Goal: Task Accomplishment & Management: Manage account settings

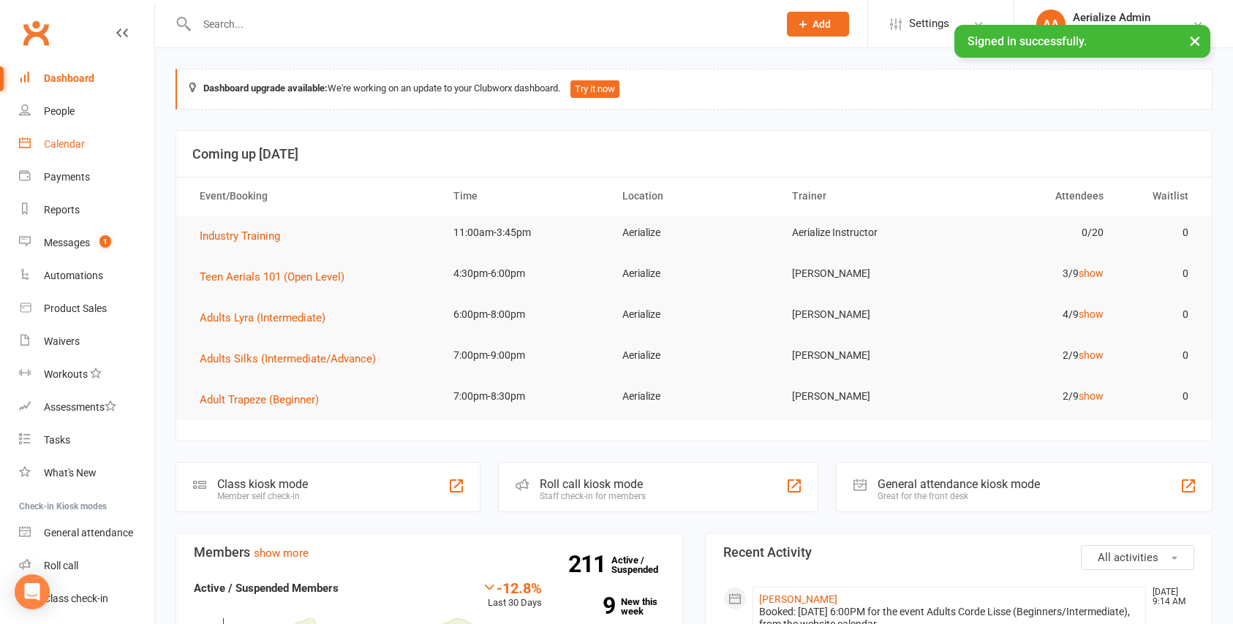
click at [84, 148] on div "Calendar" at bounding box center [64, 144] width 41 height 12
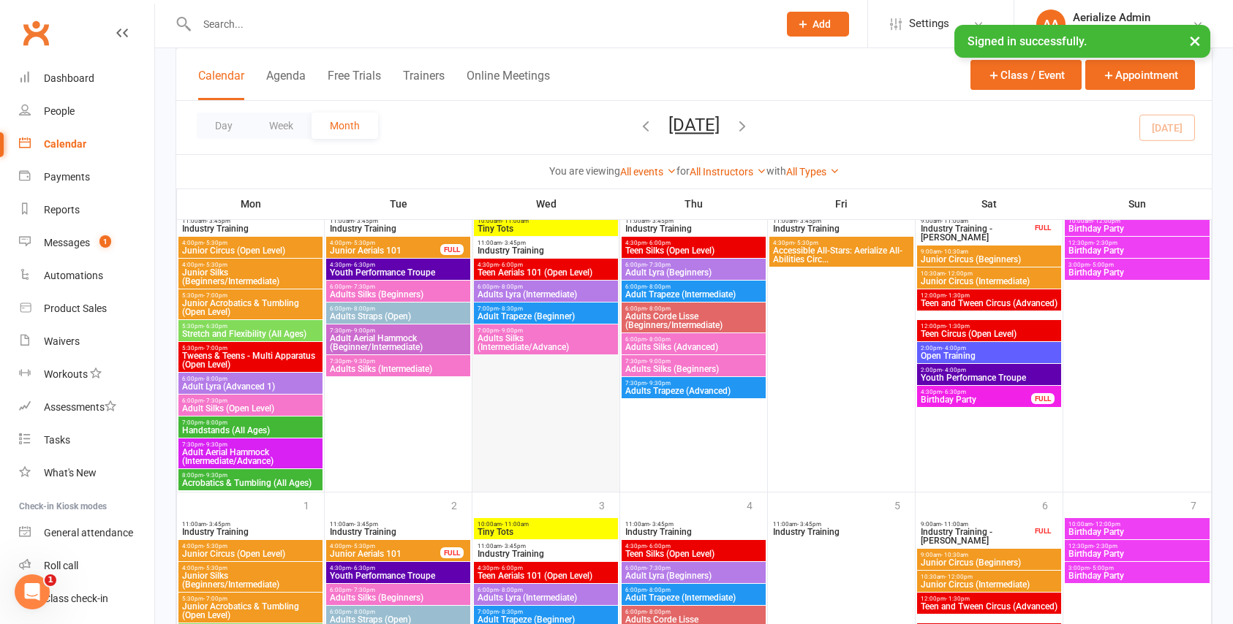
scroll to position [1604, 0]
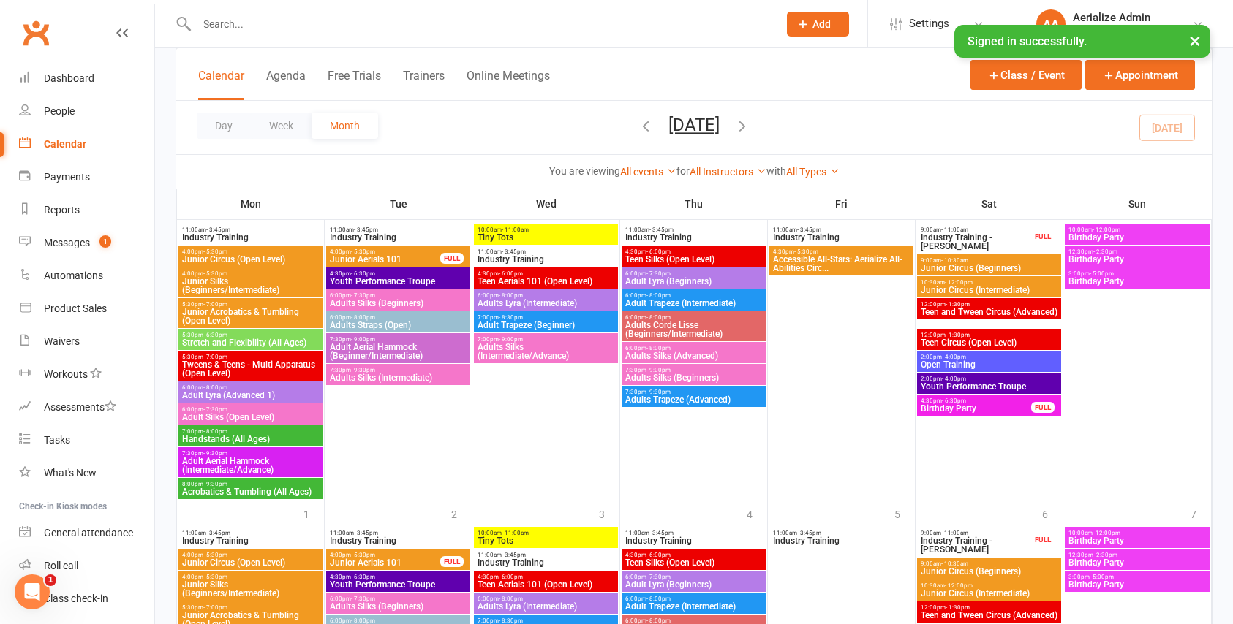
click at [425, 321] on span "Adults Straps (Open)" at bounding box center [398, 325] width 138 height 9
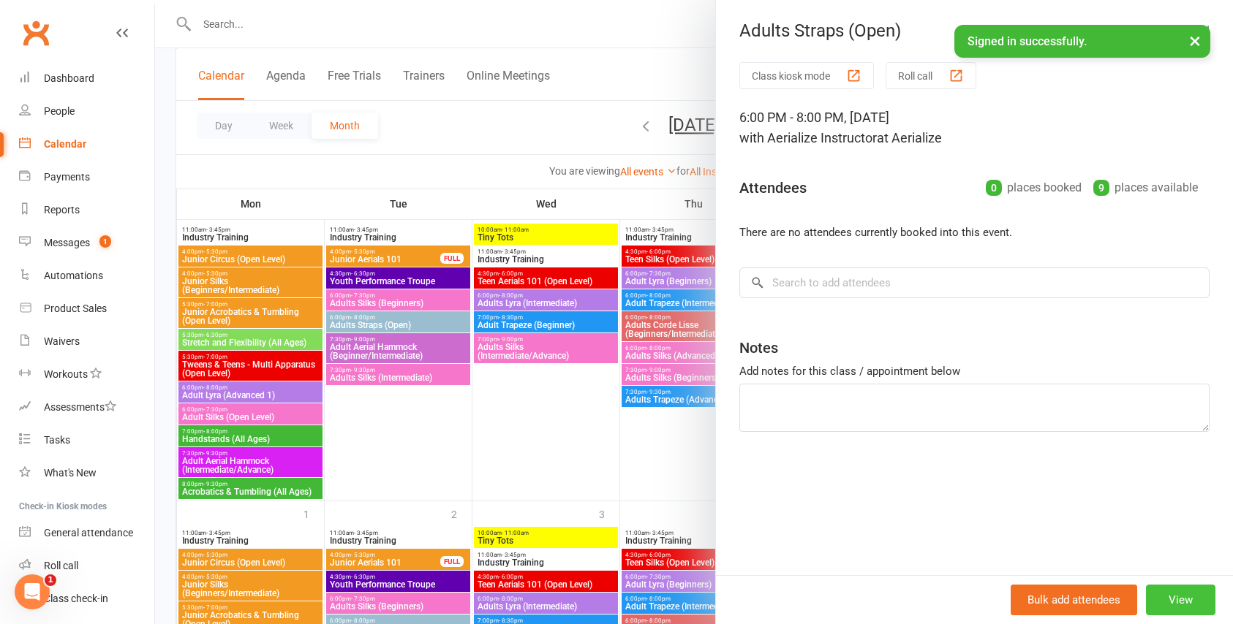
click at [1177, 591] on button "View" at bounding box center [1180, 600] width 69 height 31
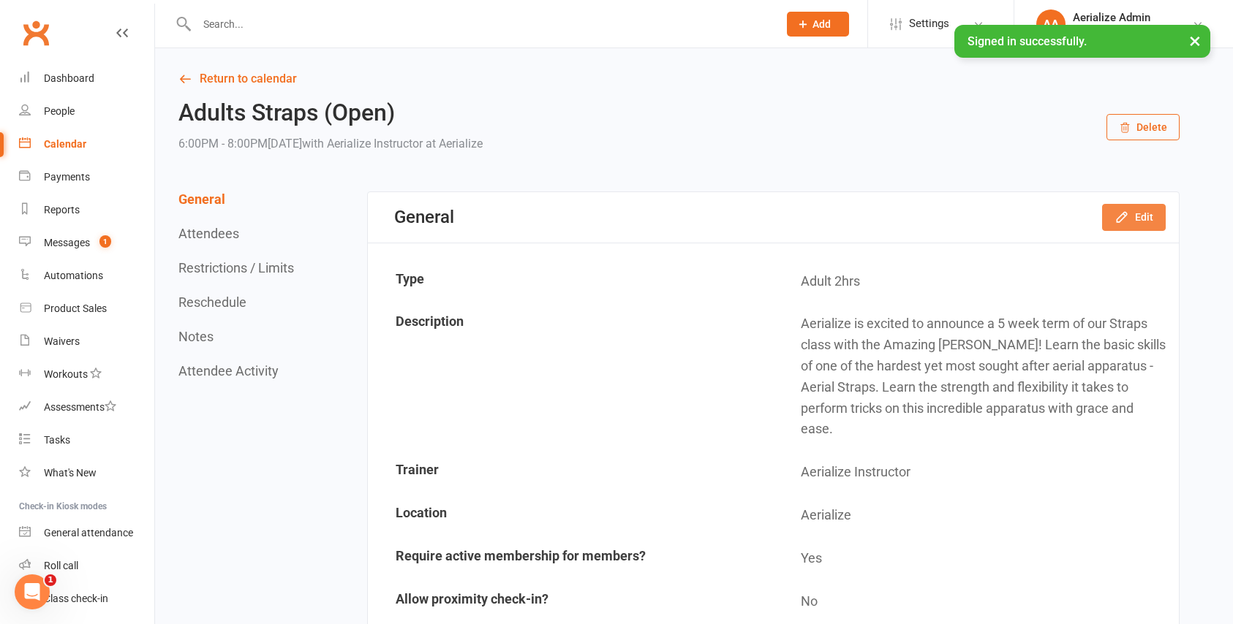
click at [1137, 213] on button "Edit" at bounding box center [1134, 217] width 64 height 26
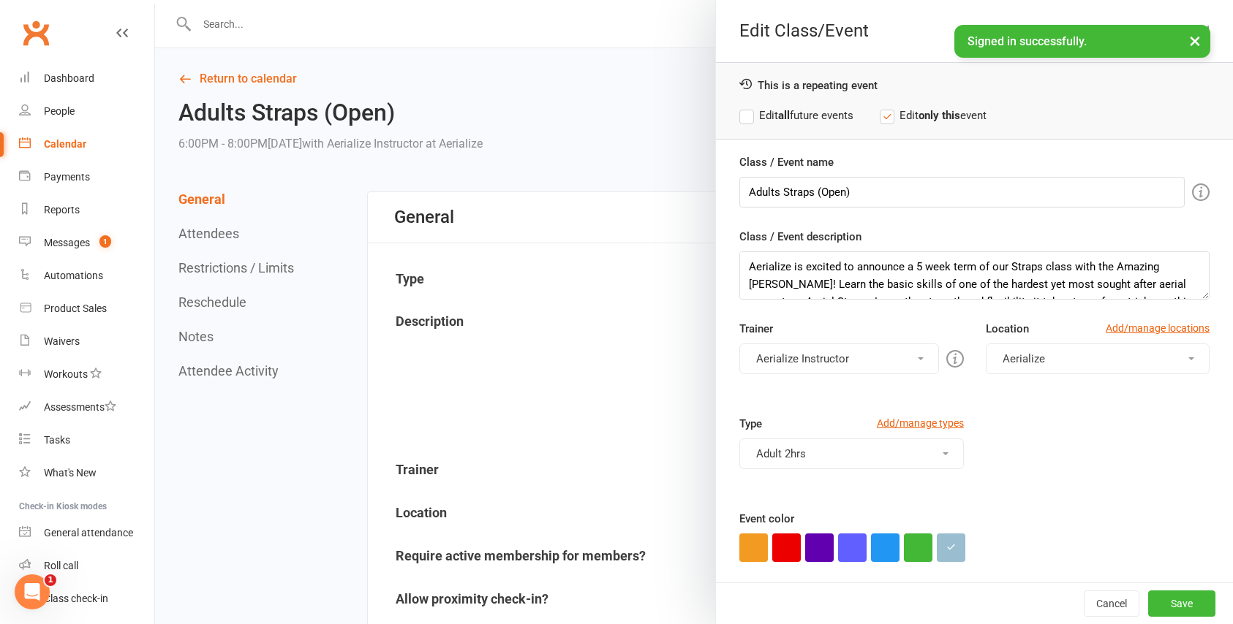
click at [915, 349] on button "Aerialize Instructor" at bounding box center [838, 359] width 199 height 31
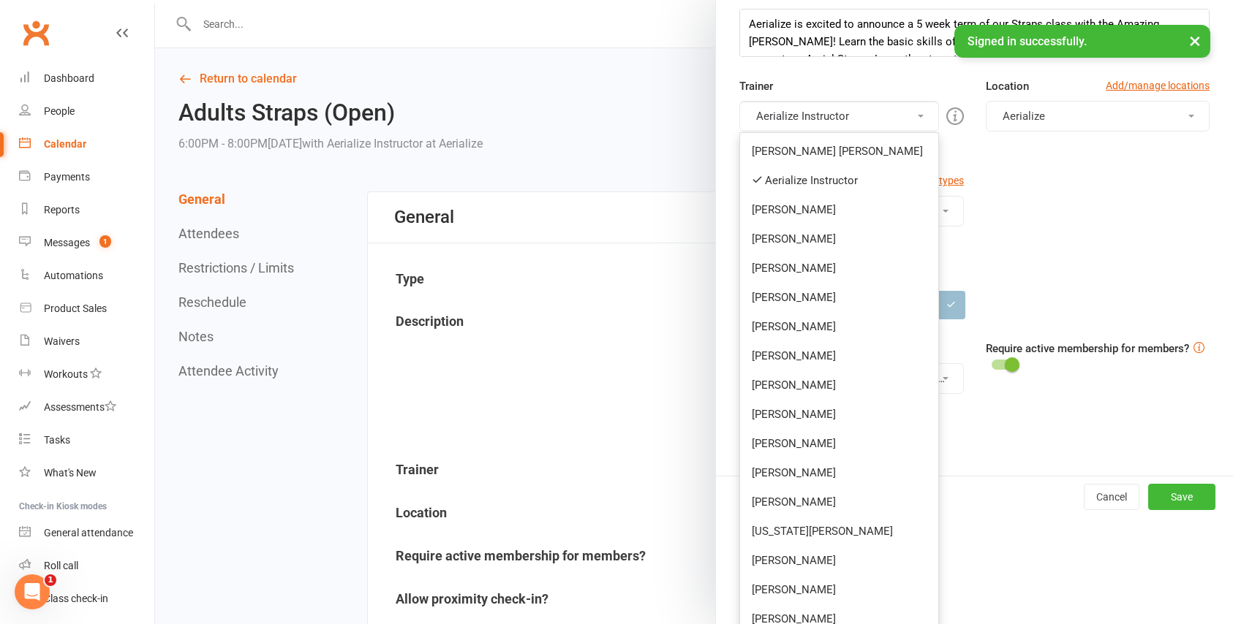
scroll to position [239, 0]
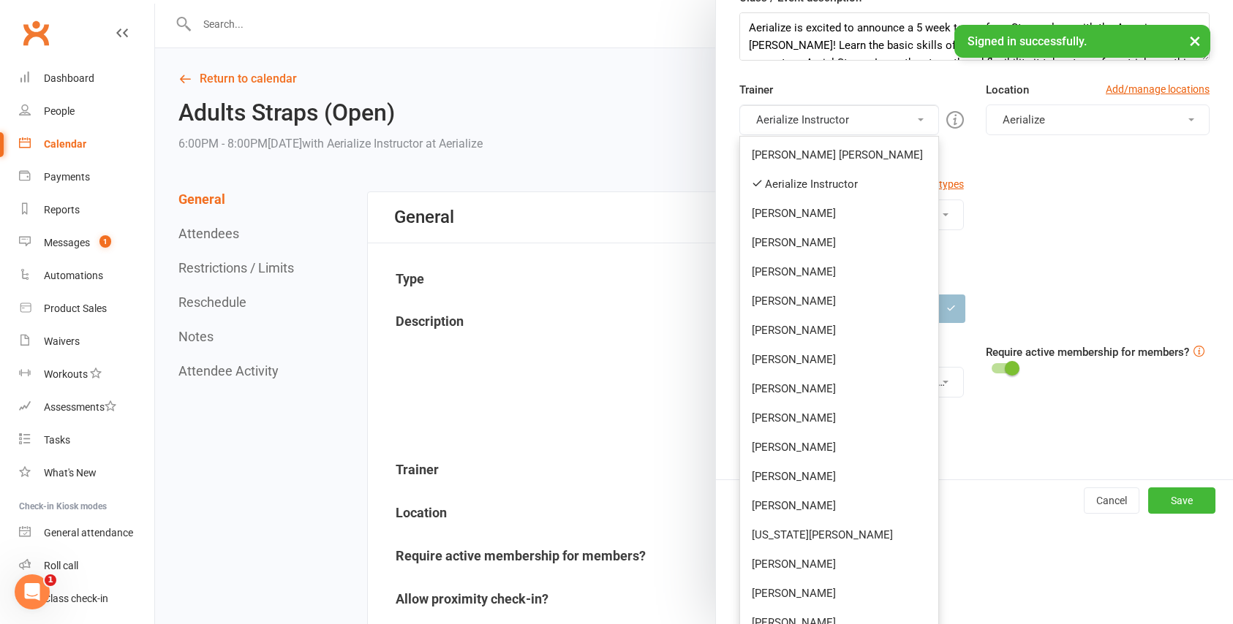
click at [1115, 211] on div "Type Add/manage types Adult 2hrs 5 week pass available Accessible All-Stars Adu…" at bounding box center [974, 223] width 492 height 95
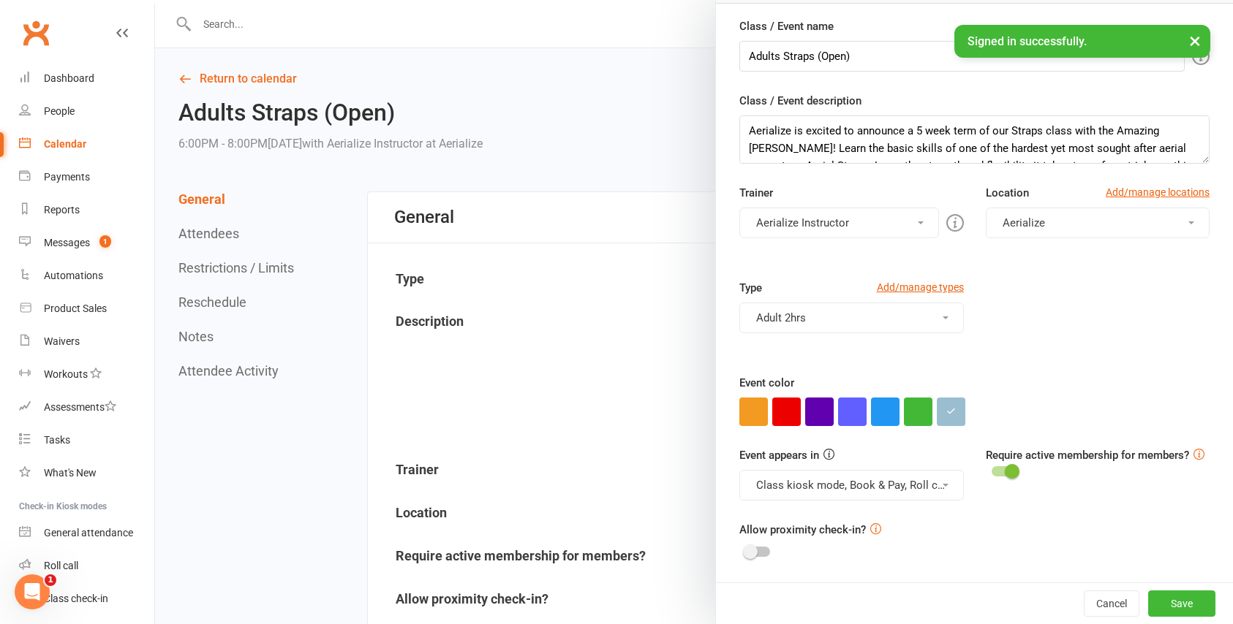
scroll to position [136, 0]
click at [1113, 592] on button "Cancel" at bounding box center [1111, 604] width 56 height 26
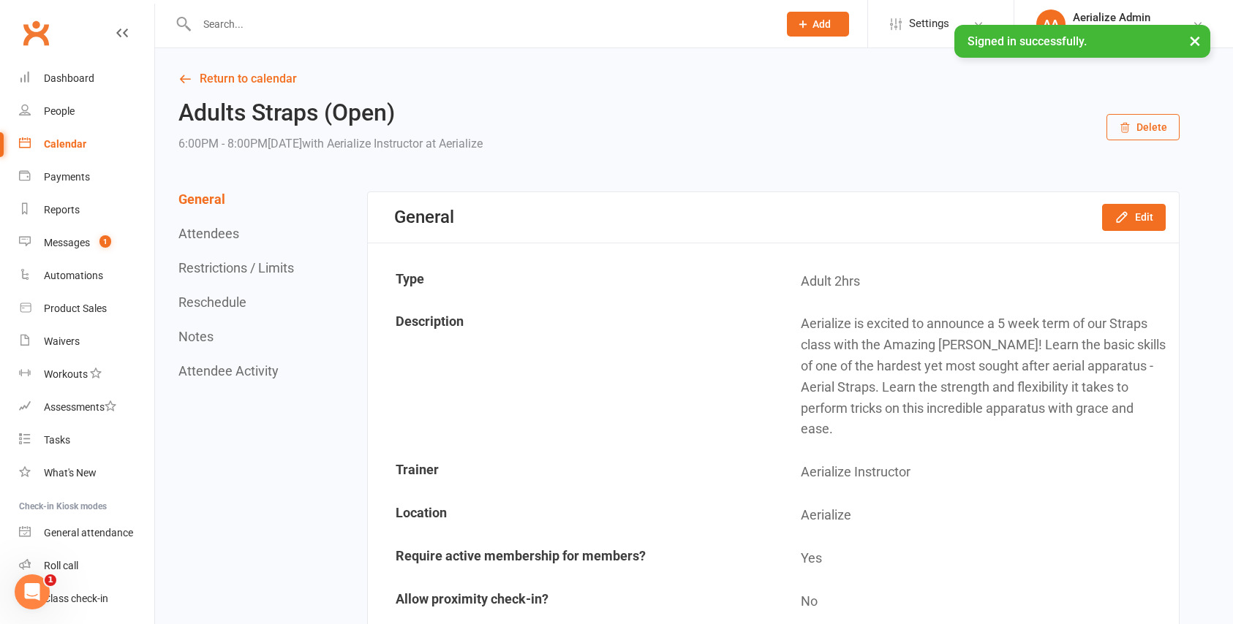
click at [78, 145] on div "Calendar" at bounding box center [65, 144] width 42 height 12
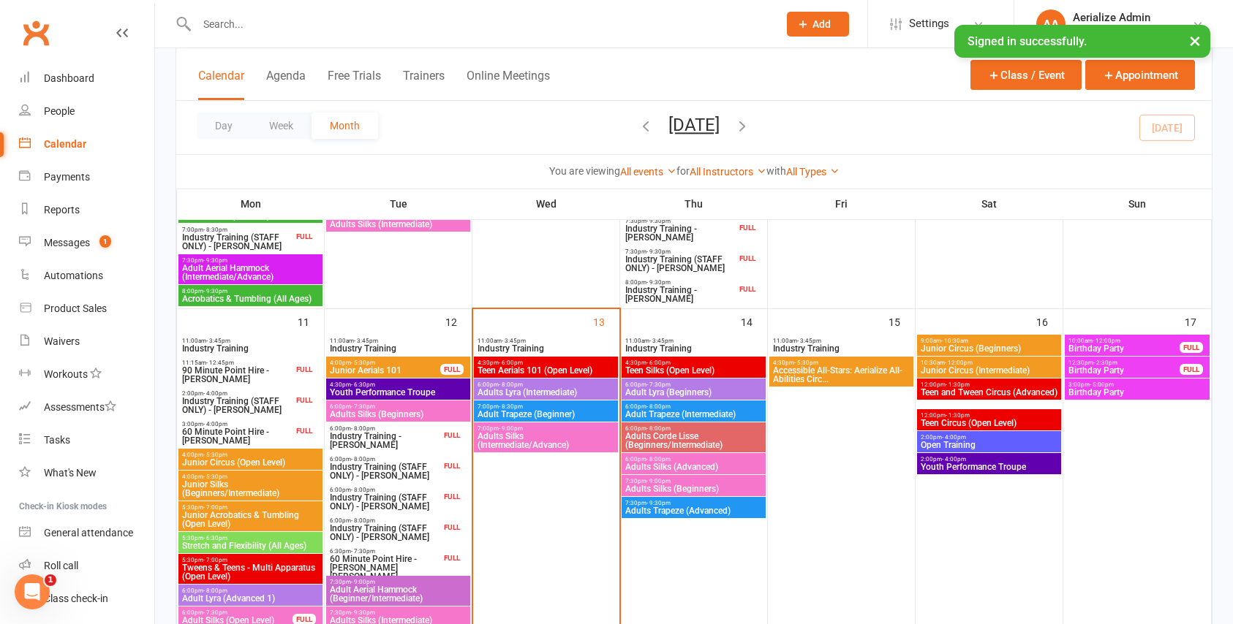
scroll to position [824, 0]
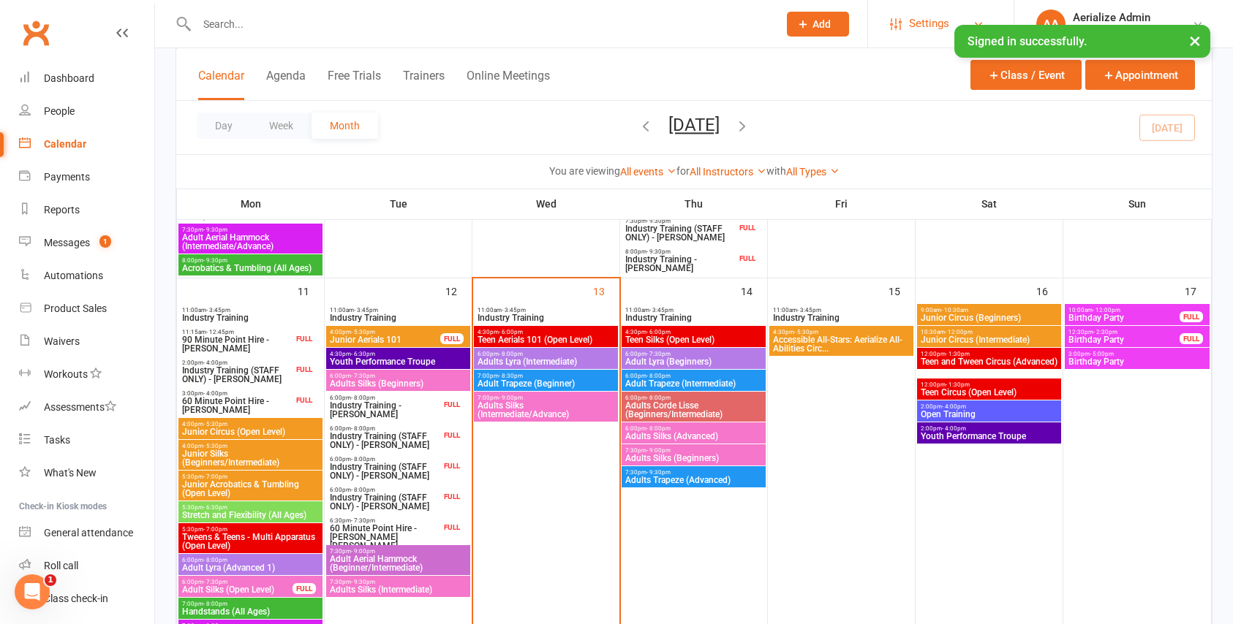
click at [906, 31] on link "Settings" at bounding box center [941, 23] width 102 height 33
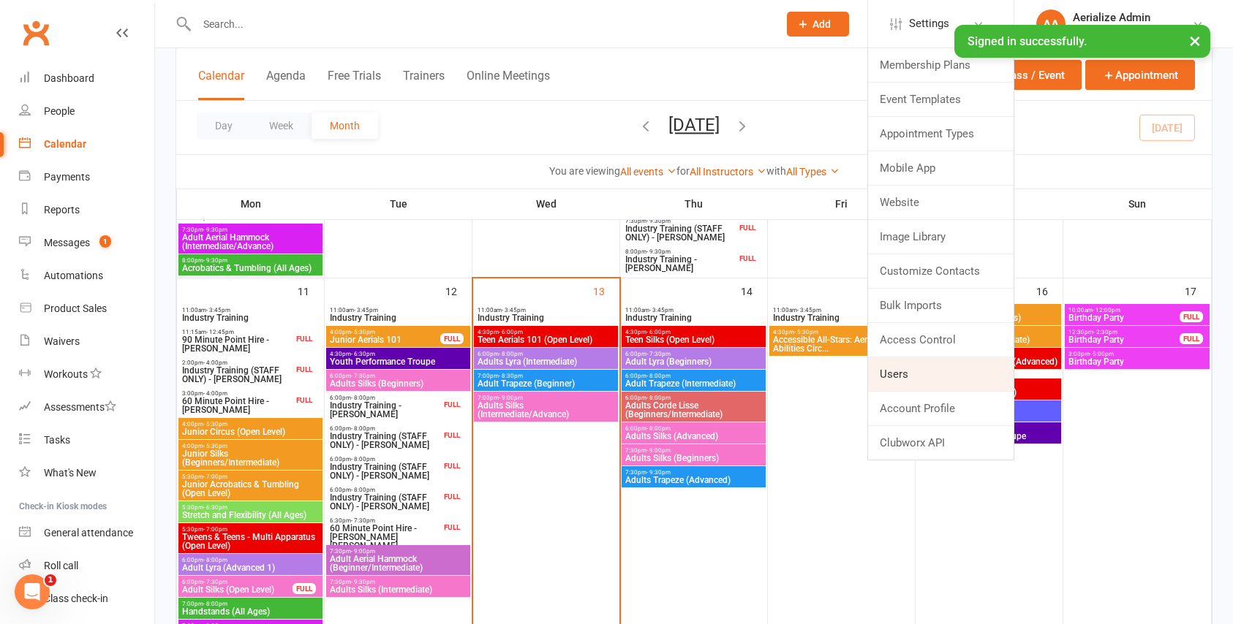
click at [913, 378] on link "Users" at bounding box center [940, 374] width 145 height 34
